Goal: Navigation & Orientation: Find specific page/section

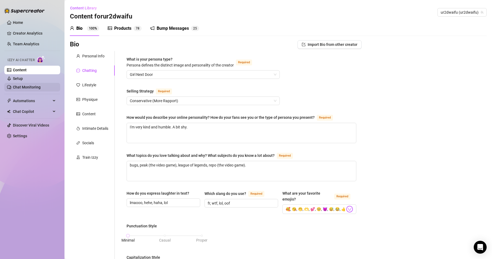
click at [39, 87] on link "Chat Monitoring" at bounding box center [27, 87] width 28 height 4
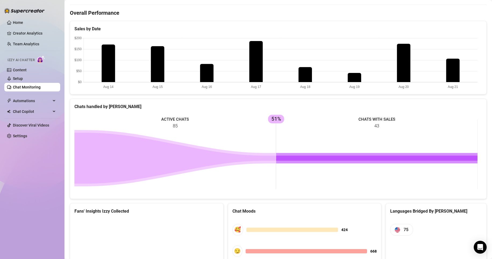
scroll to position [188, 0]
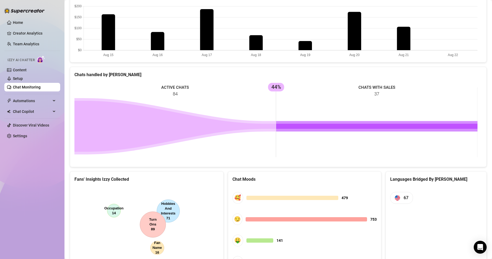
scroll to position [201, 0]
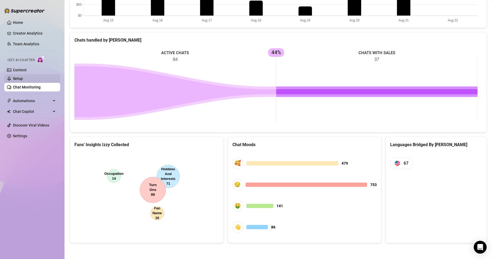
click at [21, 77] on link "Setup" at bounding box center [18, 79] width 10 height 4
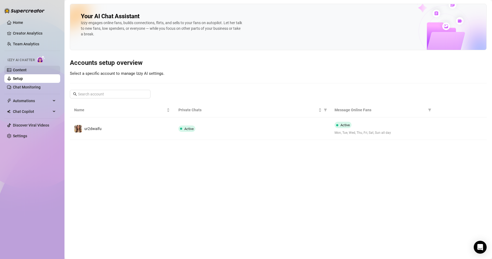
click at [23, 71] on link "Content" at bounding box center [20, 70] width 14 height 4
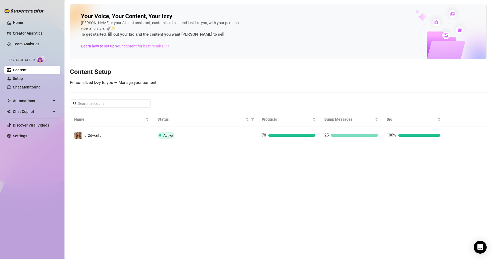
click at [41, 28] on ul "Home Creator Analytics Team Analytics Izzy AI Chatter Content Setup Chat Monito…" at bounding box center [32, 79] width 56 height 127
click at [23, 22] on link "Home" at bounding box center [18, 22] width 10 height 4
